Goal: Task Accomplishment & Management: Manage account settings

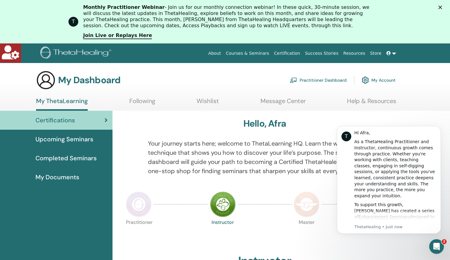
click at [326, 81] on link "Practitioner Dashboard" at bounding box center [318, 79] width 57 height 13
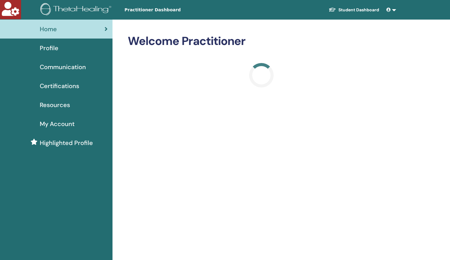
click at [43, 45] on span "Profile" at bounding box center [49, 47] width 19 height 9
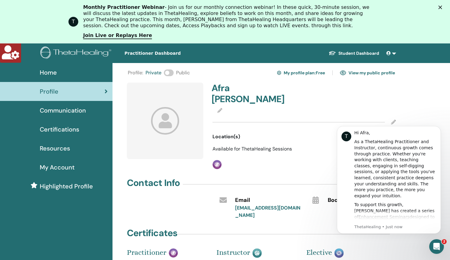
click at [172, 73] on span at bounding box center [169, 72] width 10 height 7
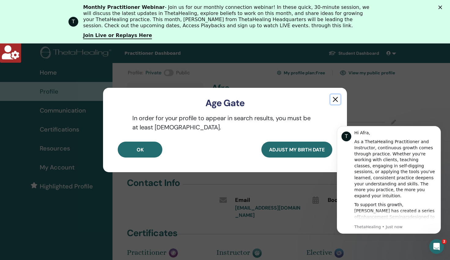
click at [337, 99] on button "button" at bounding box center [335, 99] width 10 height 10
